Goal: Contribute content: Contribute content

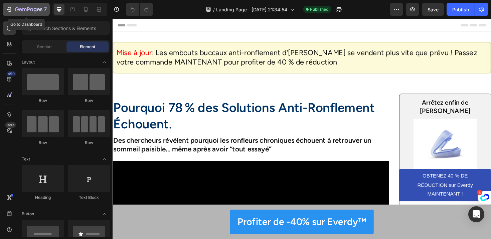
click at [9, 7] on icon "button" at bounding box center [9, 9] width 3 height 5
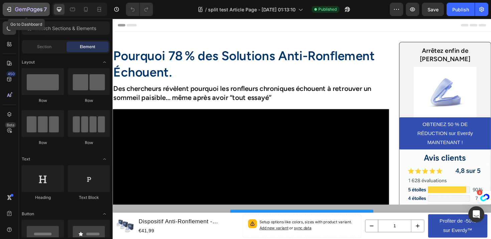
click at [13, 10] on div "7" at bounding box center [26, 9] width 41 height 8
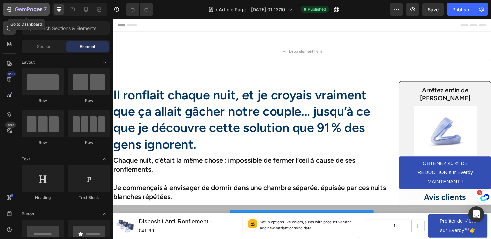
click at [27, 8] on icon "button" at bounding box center [28, 10] width 27 height 6
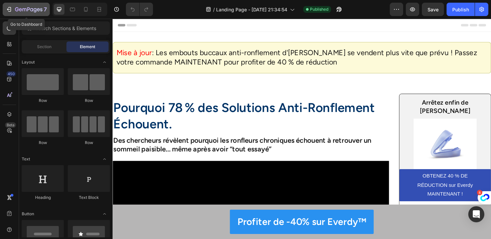
click at [17, 12] on icon "button" at bounding box center [28, 10] width 27 height 6
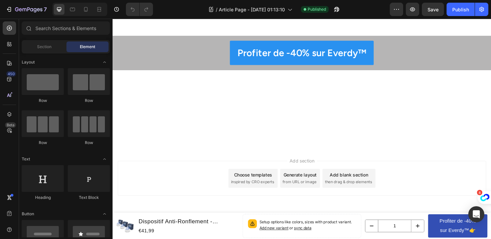
scroll to position [3169, 0]
click at [87, 11] on icon at bounding box center [86, 9] width 4 height 5
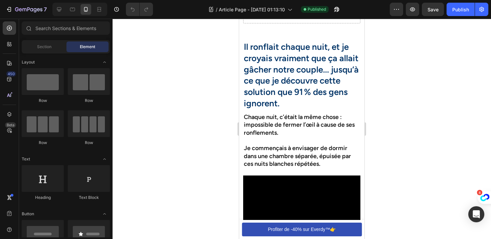
scroll to position [34, 0]
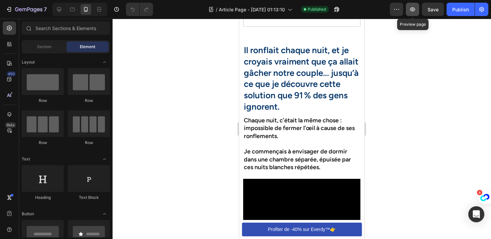
click at [409, 12] on button "button" at bounding box center [412, 9] width 13 height 13
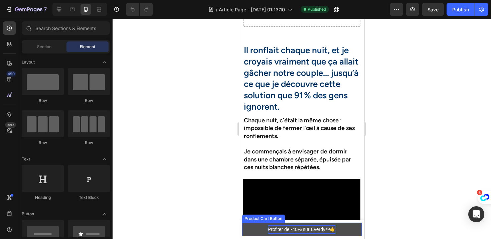
click at [276, 227] on div "Profiter de -40% sur Everdy™👉" at bounding box center [302, 229] width 68 height 8
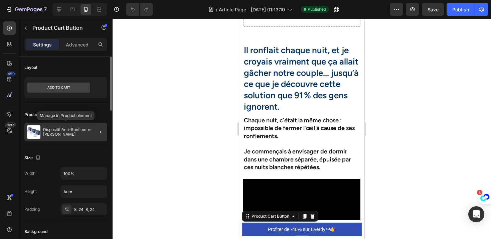
click at [77, 132] on p "Dispositif Anti-Ronflement - [PERSON_NAME]" at bounding box center [73, 131] width 61 height 9
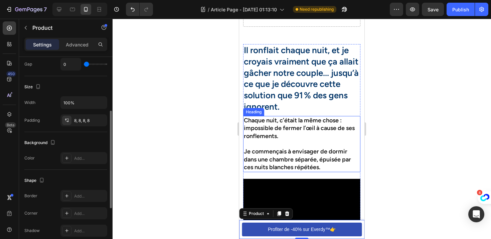
scroll to position [0, 0]
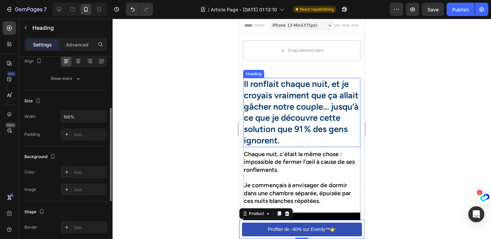
click at [267, 100] on h2 "Il ronflait chaque nuit, et je croyais vraiment que ça allait gâcher notre coup…" at bounding box center [301, 112] width 117 height 69
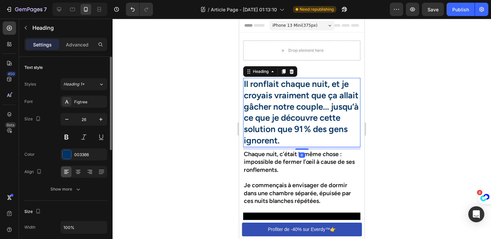
click at [267, 100] on h2 "Il ronflait chaque nuit, et je croyais vraiment que ça allait gâcher notre coup…" at bounding box center [301, 112] width 117 height 69
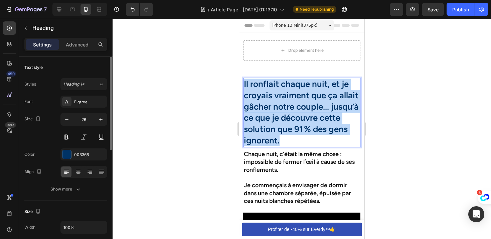
click at [267, 100] on p "Il ronflait chaque nuit, et je croyais vraiment que ça allait gâcher notre coup…" at bounding box center [302, 113] width 116 height 68
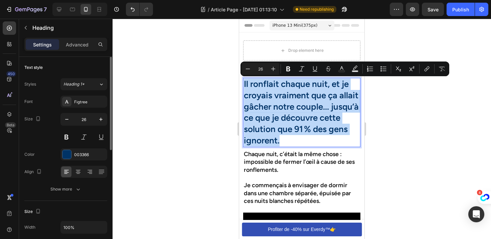
copy p "Il ronflait chaque nuit, et je croyais vraiment que ça allait gâcher notre coup…"
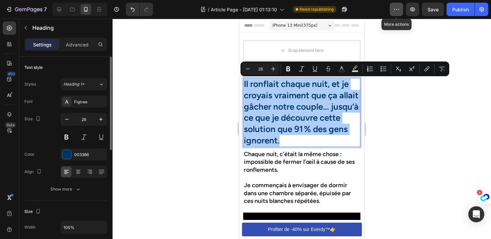
click at [395, 10] on icon "button" at bounding box center [396, 9] width 7 height 7
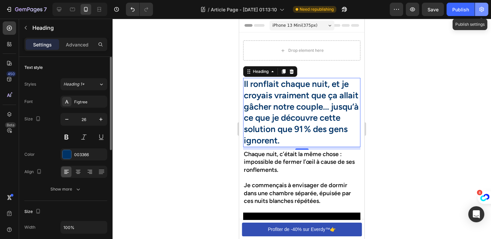
click at [481, 11] on icon "button" at bounding box center [481, 9] width 5 height 5
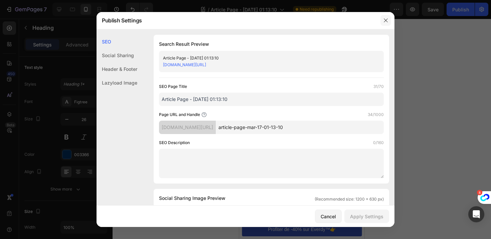
click at [385, 21] on icon "button" at bounding box center [386, 21] width 4 height 4
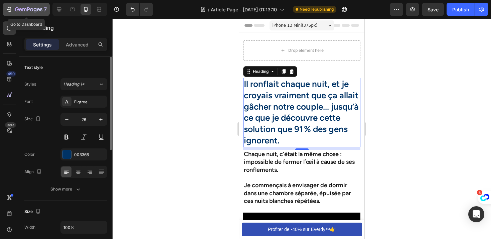
click at [9, 9] on icon "button" at bounding box center [9, 9] width 7 height 7
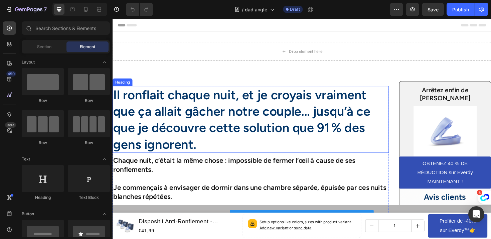
click at [200, 116] on h2 "Il ronflait chaque nuit, et je croyais vraiment que ça allait gâcher notre coup…" at bounding box center [259, 125] width 293 height 71
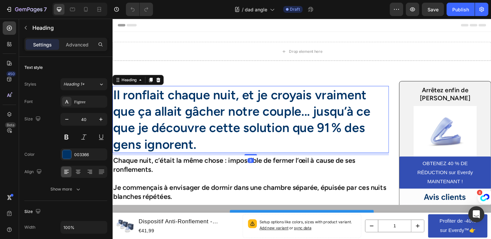
click at [200, 116] on h2 "Il ronflait chaque nuit, et je croyais vraiment que ça allait gâcher notre coup…" at bounding box center [259, 125] width 293 height 71
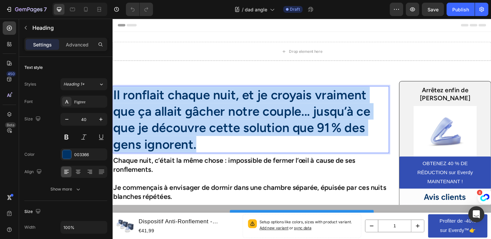
click at [200, 116] on p "Il ronflait chaque nuit, et je croyais vraiment que ça allait gâcher notre coup…" at bounding box center [258, 125] width 291 height 69
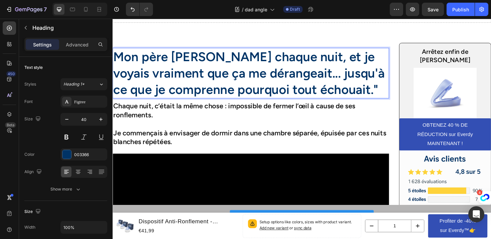
scroll to position [40, 0]
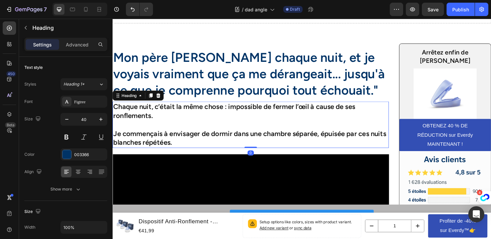
click at [224, 146] on h2 "Chaque nuit, c’était la même chose : impossible de fermer l’œil à cause de ses …" at bounding box center [259, 130] width 293 height 49
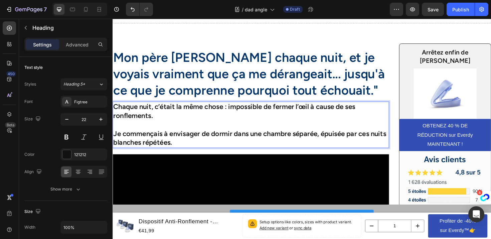
click at [223, 144] on h2 "Chaque nuit, c’était la même chose : impossible de fermer l’œil à cause de ses …" at bounding box center [259, 130] width 293 height 49
click at [223, 144] on p "Chaque nuit, c’était la même chose : impossible de fermer l’œil à cause de ses …" at bounding box center [258, 131] width 291 height 48
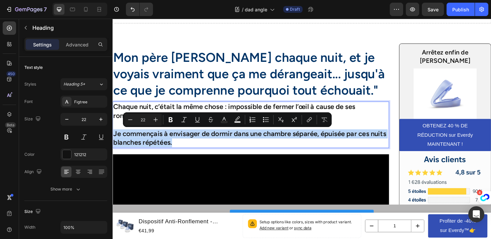
click at [223, 144] on p "Chaque nuit, c’était la même chose : impossible de fermer l’œil à cause de ses …" at bounding box center [258, 131] width 291 height 48
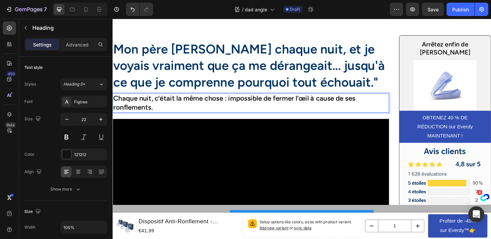
scroll to position [43, 0]
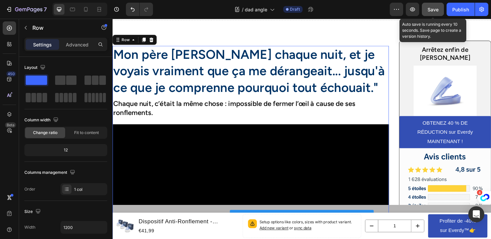
click at [431, 10] on span "Save" at bounding box center [433, 10] width 11 height 6
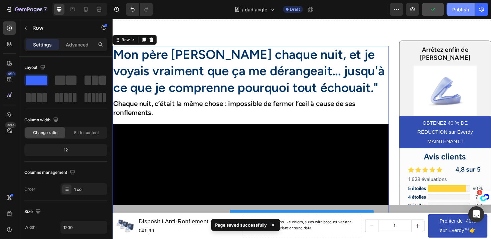
click at [458, 11] on div "Publish" at bounding box center [460, 9] width 17 height 7
click at [415, 10] on icon "button" at bounding box center [412, 9] width 5 height 4
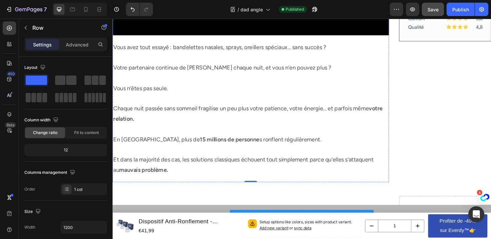
scroll to position [301, 0]
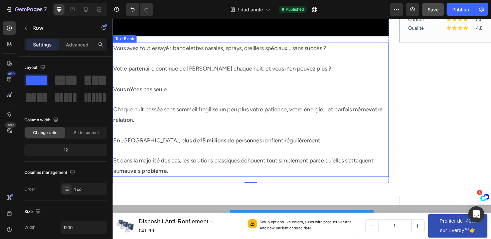
click at [149, 70] on p "Votre partenaire continue de [PERSON_NAME] chaque nuit, et vous n’en pouvez plu…" at bounding box center [258, 77] width 291 height 22
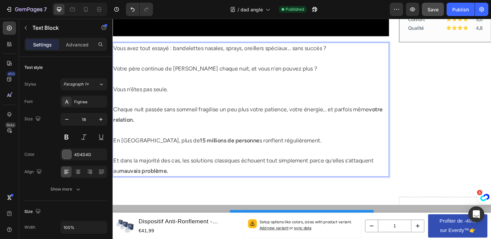
click at [169, 91] on p "Vous n’êtes pas seule." at bounding box center [258, 99] width 291 height 22
click at [169, 94] on p "Vous n’êtes pas seule." at bounding box center [258, 99] width 291 height 22
click at [454, 12] on div "Publish" at bounding box center [460, 9] width 17 height 7
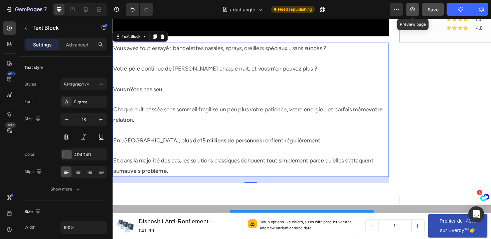
click at [410, 9] on icon "button" at bounding box center [412, 9] width 7 height 7
